Goal: Task Accomplishment & Management: Manage account settings

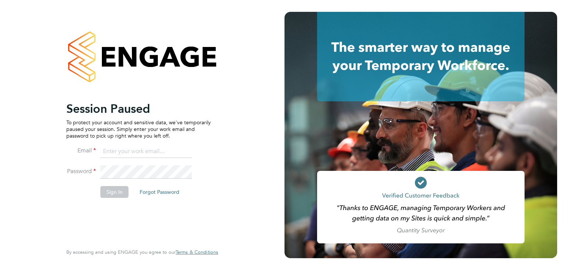
type input "mickpickett@hotmail.com"
click at [114, 193] on button "Sign In" at bounding box center [114, 192] width 28 height 12
